Goal: Information Seeking & Learning: Learn about a topic

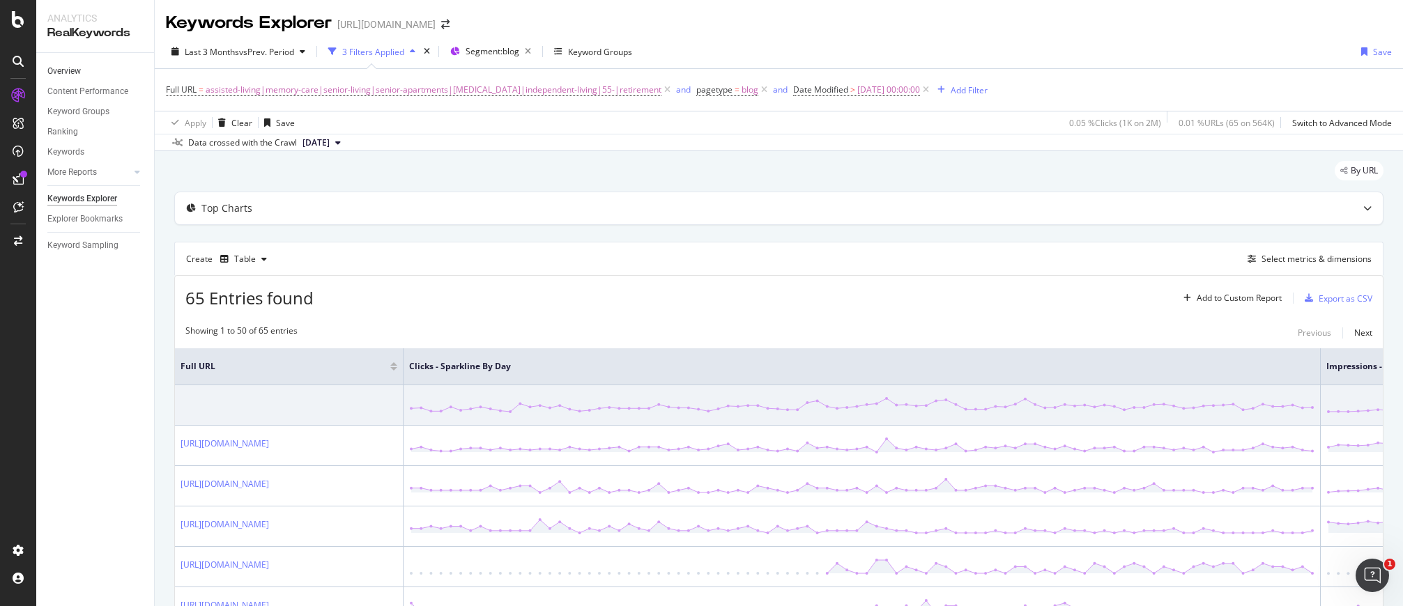
scroll to position [0, 1980]
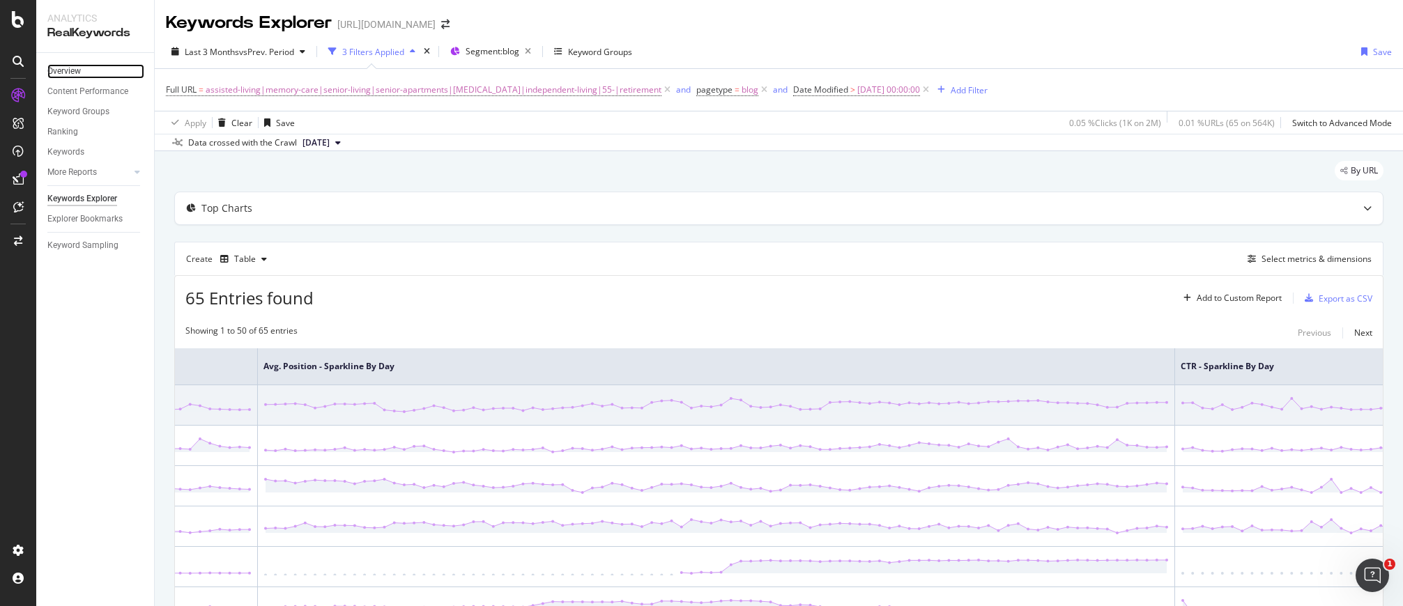
click at [84, 73] on link "Overview" at bounding box center [95, 71] width 97 height 15
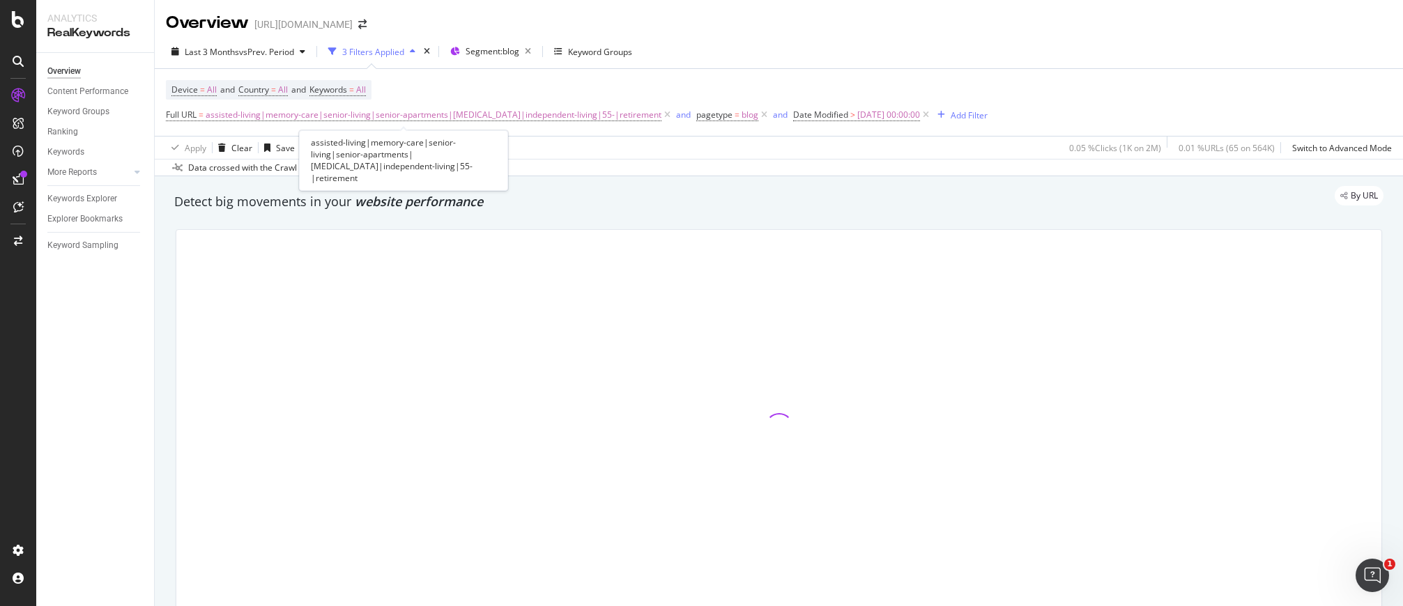
click at [662, 117] on icon at bounding box center [668, 115] width 12 height 14
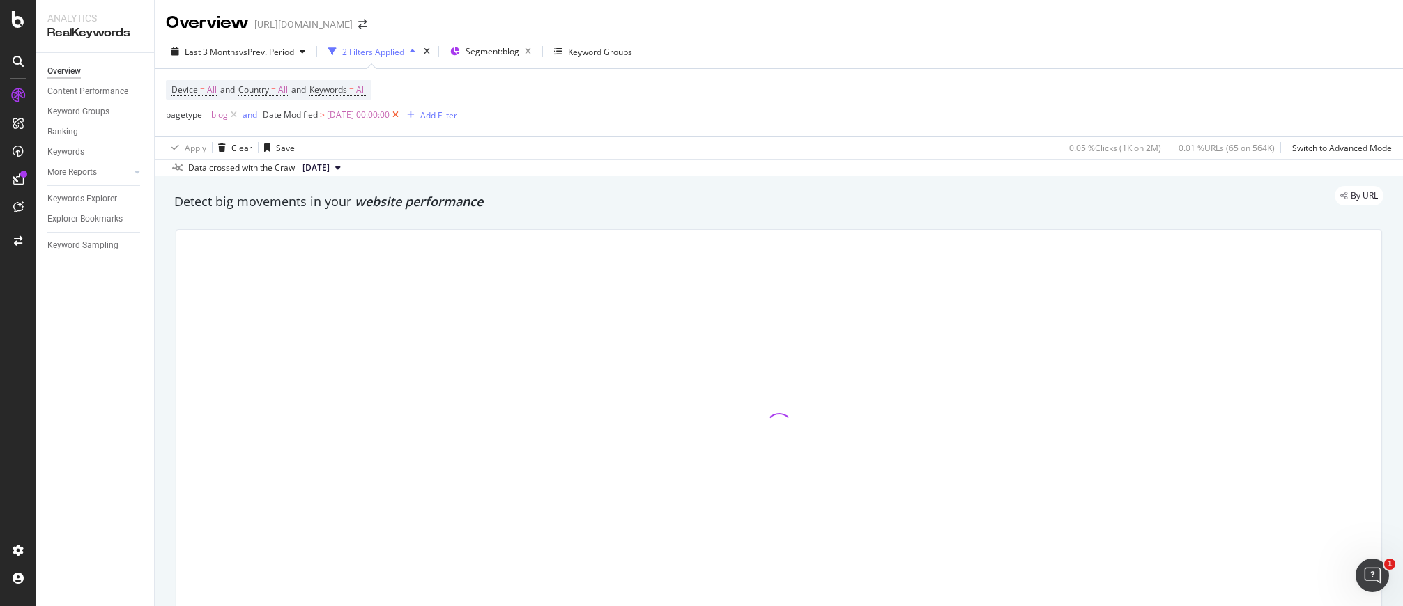
click at [402, 110] on icon at bounding box center [396, 115] width 12 height 14
click at [231, 112] on icon at bounding box center [234, 115] width 12 height 14
click at [455, 49] on span "Segment: blog" at bounding box center [442, 51] width 54 height 12
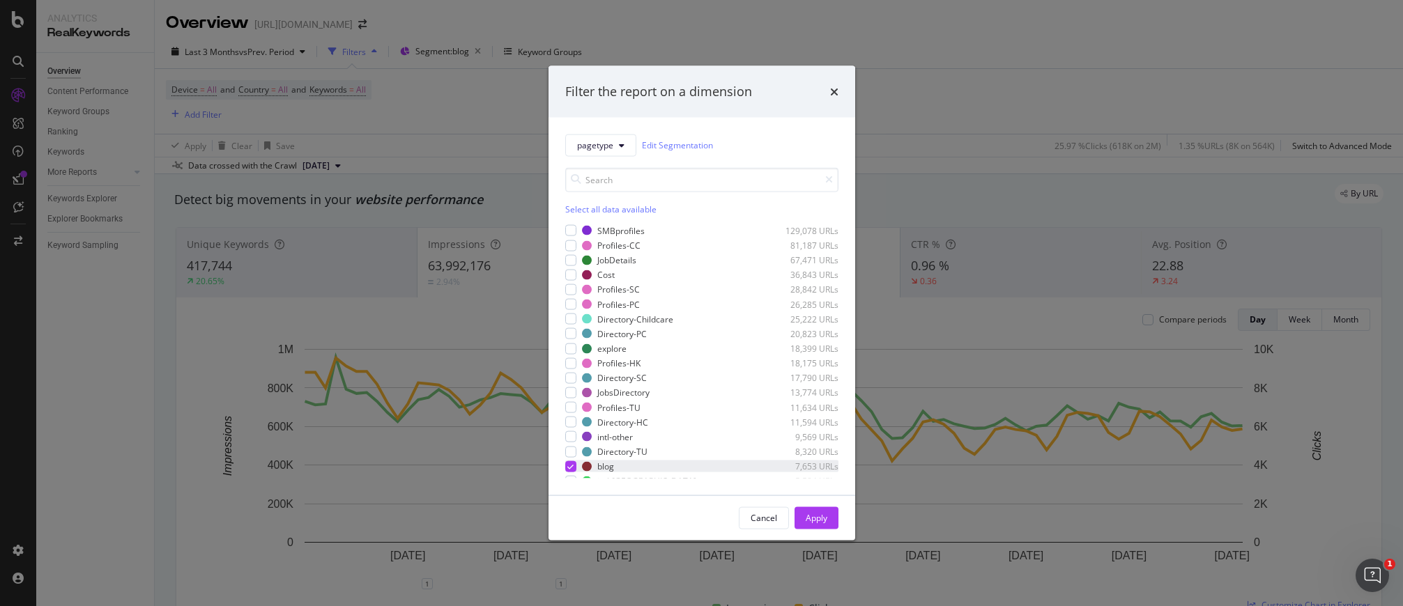
click at [574, 466] on div "modal" at bounding box center [570, 466] width 11 height 11
click at [588, 148] on span "pagetype" at bounding box center [595, 145] width 36 height 12
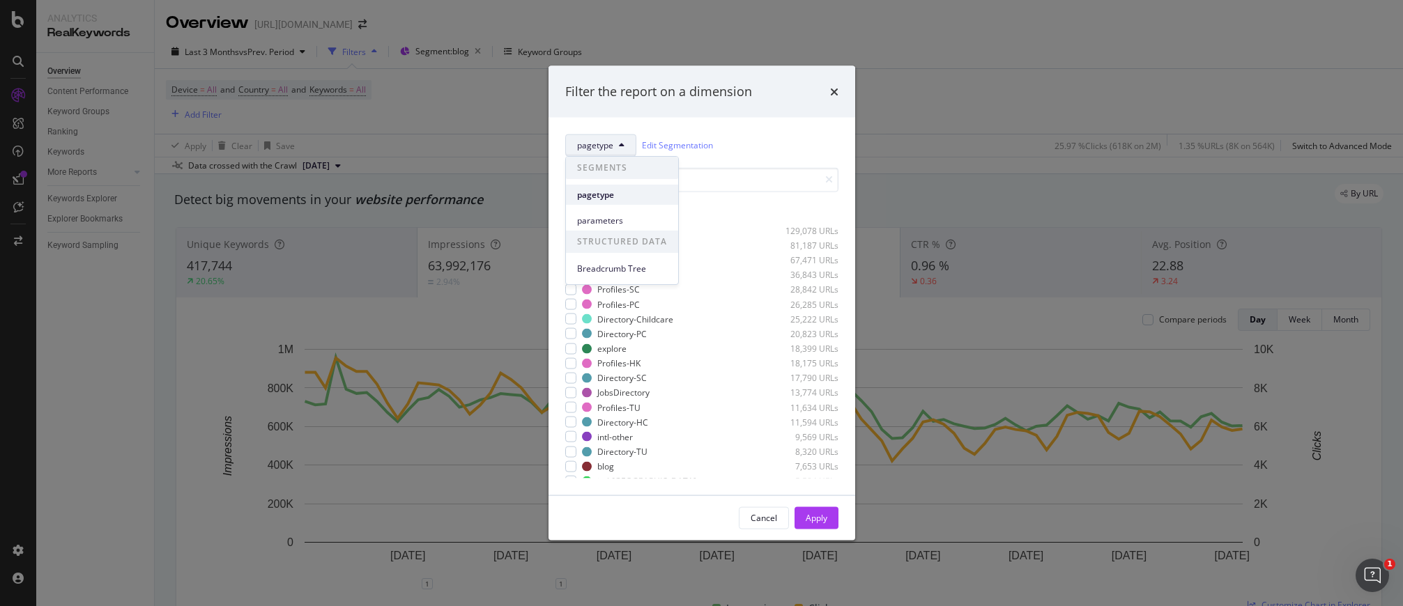
click at [604, 203] on div "pagetype" at bounding box center [622, 195] width 112 height 20
click at [603, 148] on span "pagetype" at bounding box center [595, 145] width 36 height 12
click at [630, 275] on div "Breadcrumb Tree" at bounding box center [622, 269] width 112 height 20
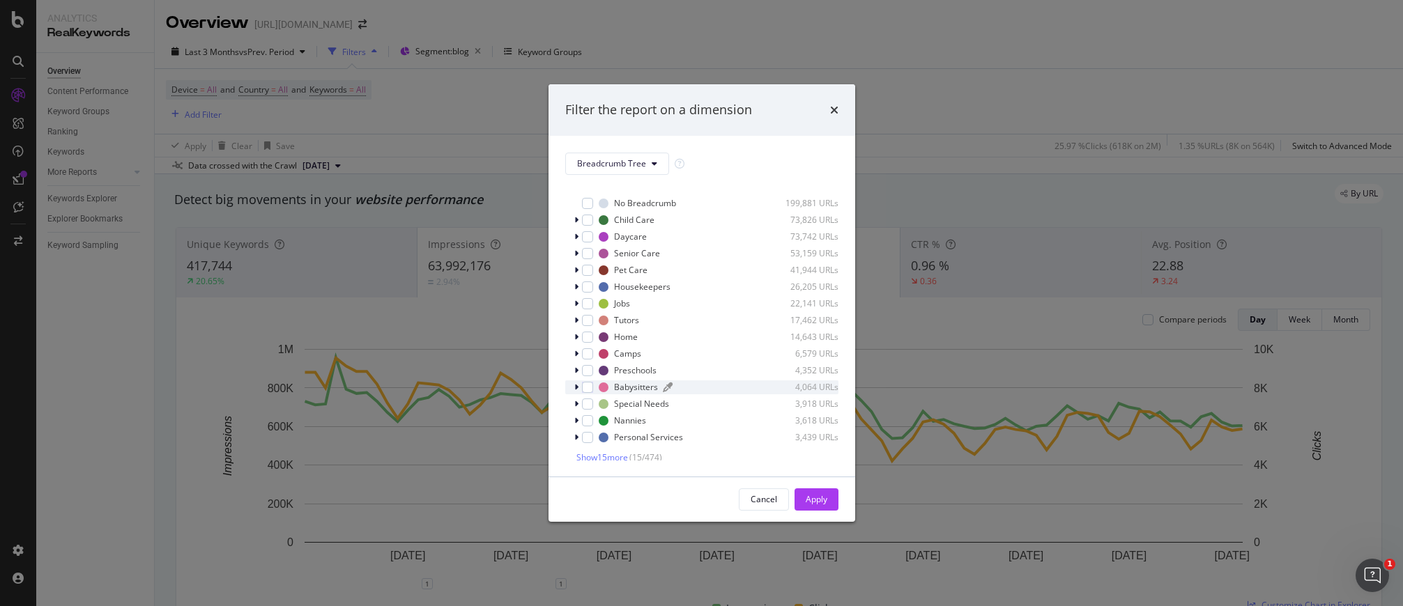
scroll to position [14, 0]
click at [618, 450] on span "Show 15 more" at bounding box center [603, 454] width 52 height 12
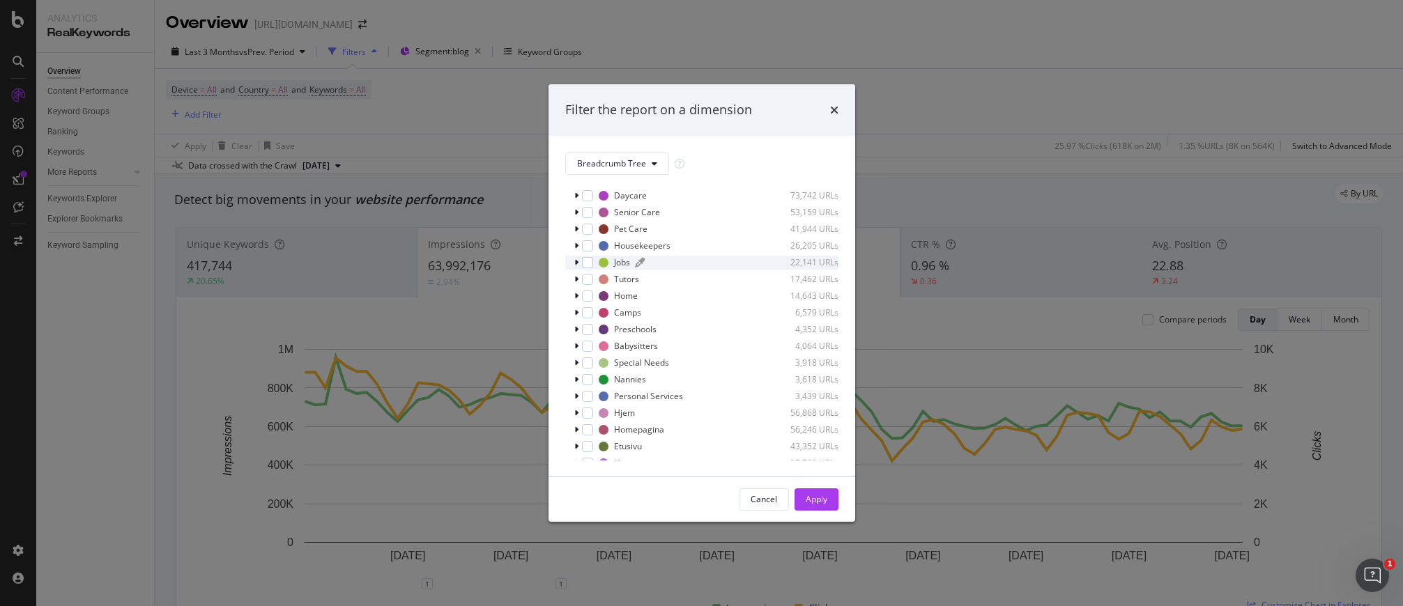
scroll to position [109, 0]
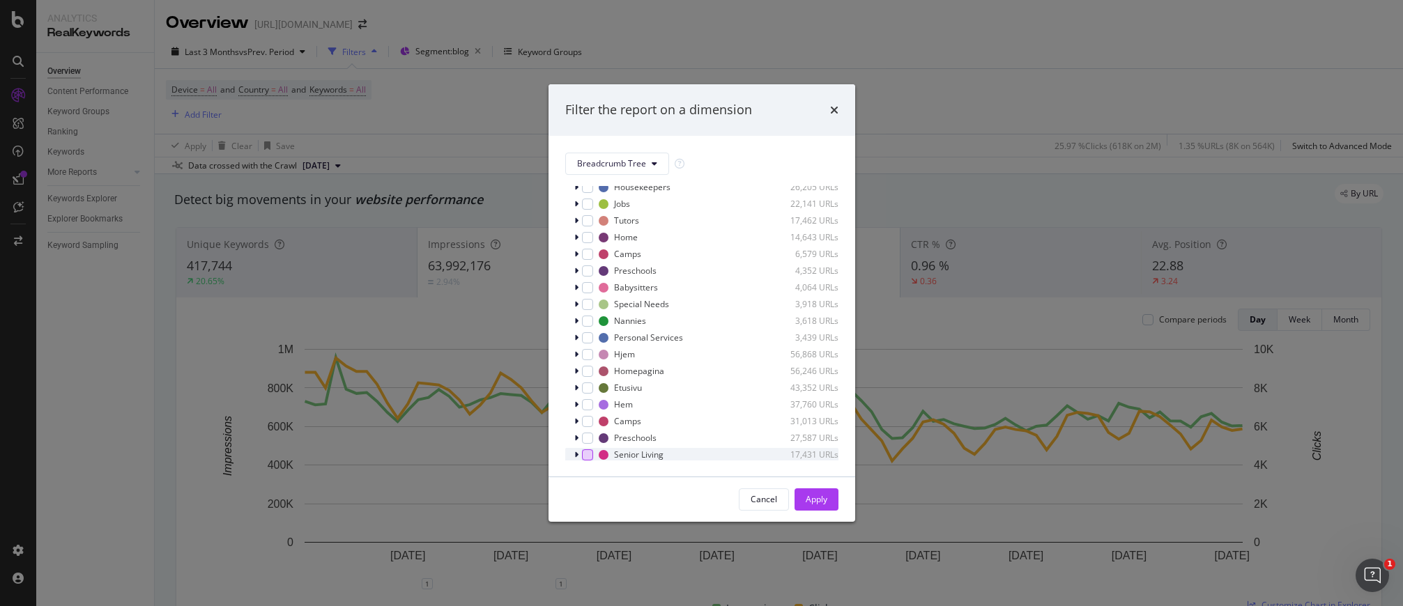
click at [591, 457] on div "modal" at bounding box center [587, 455] width 11 height 11
click at [820, 500] on div "Apply" at bounding box center [817, 500] width 22 height 12
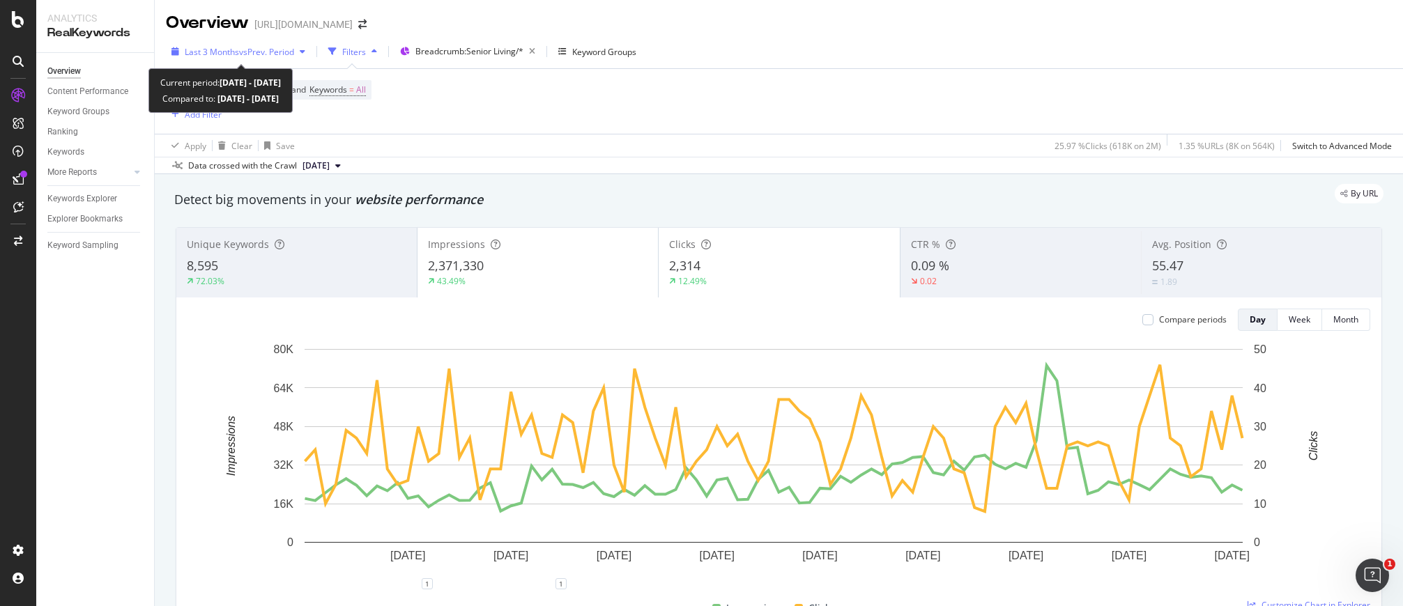
click at [236, 57] on span "Last 3 Months" at bounding box center [212, 52] width 54 height 12
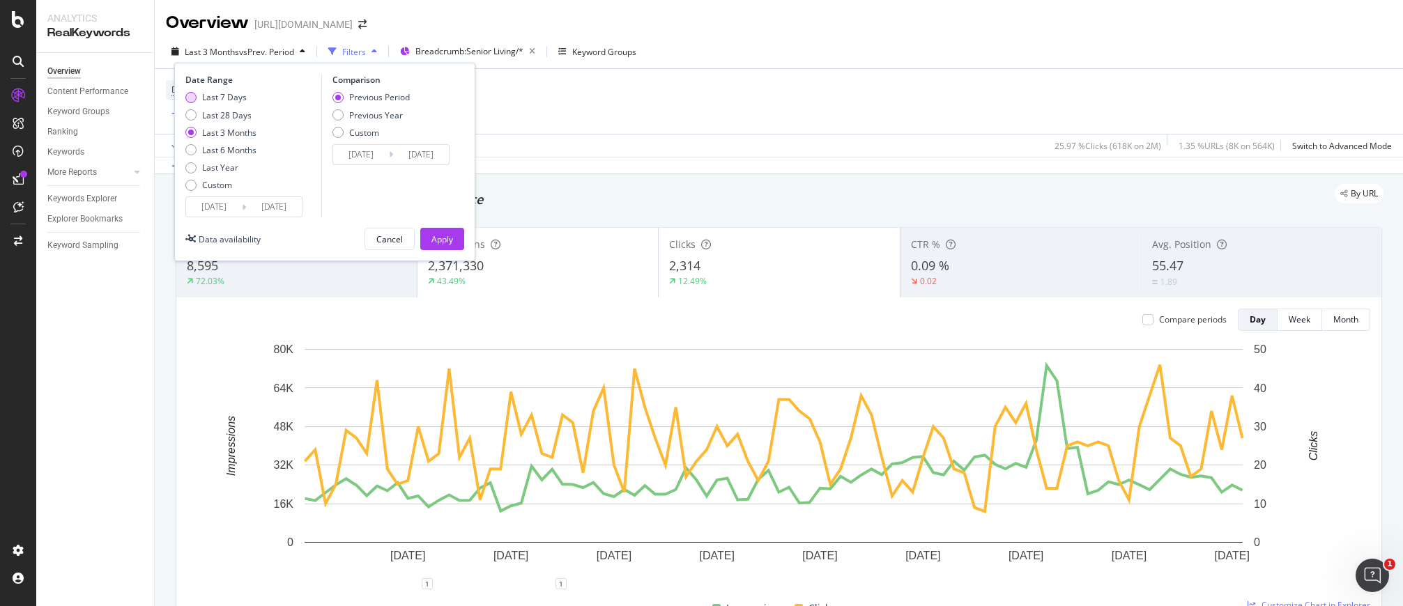
click at [219, 98] on div "Last 7 Days" at bounding box center [224, 97] width 45 height 12
type input "[DATE]"
click at [438, 234] on div "Apply" at bounding box center [443, 240] width 22 height 12
